Goal: Find specific page/section: Find specific page/section

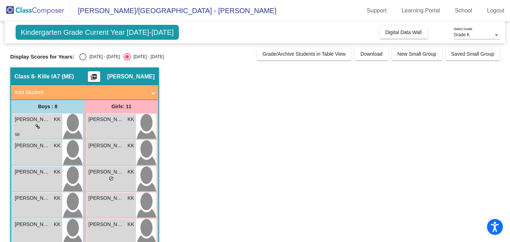
click at [82, 56] on div "Select an option" at bounding box center [82, 56] width 7 height 7
click at [83, 60] on input "[DATE] - [DATE]" at bounding box center [83, 60] width 0 height 0
radio input "true"
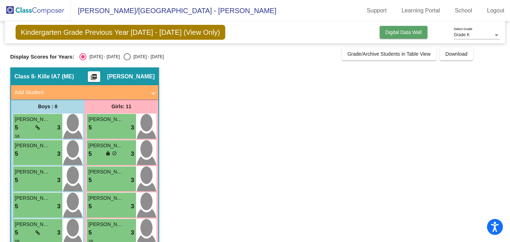
click at [393, 33] on span "Digital Data Wall" at bounding box center [404, 32] width 37 height 6
